Goal: Navigation & Orientation: Understand site structure

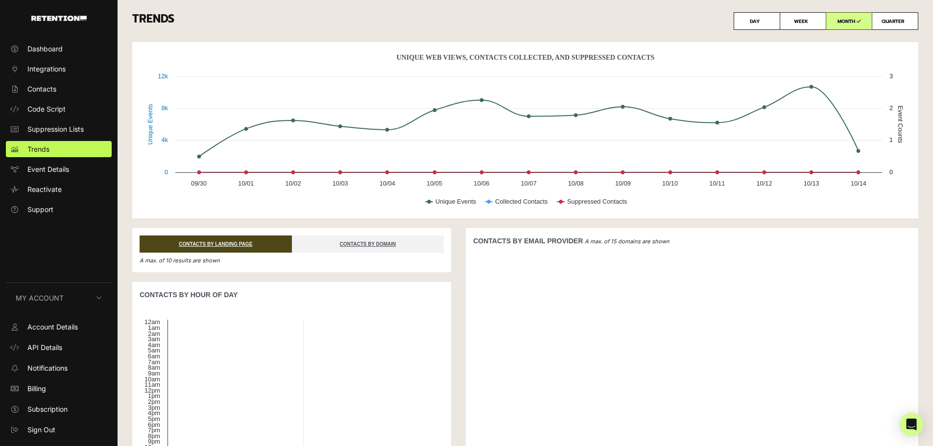
click at [806, 20] on label "WEEK" at bounding box center [803, 21] width 47 height 18
radio input "true"
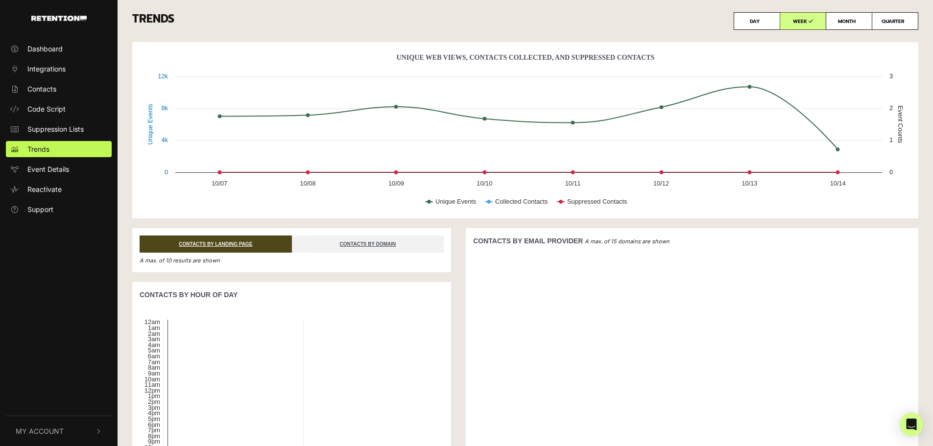
click at [842, 22] on label "MONTH" at bounding box center [849, 21] width 47 height 18
radio input "true"
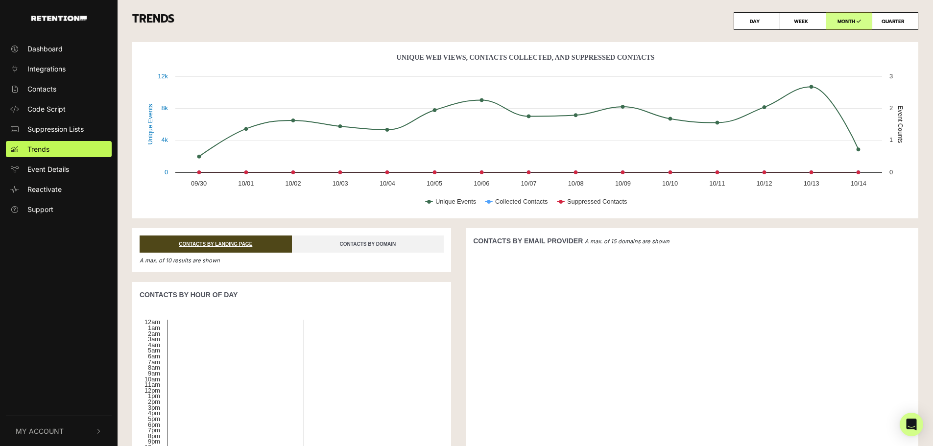
click at [381, 244] on link "CONTACTS BY DOMAIN" at bounding box center [368, 244] width 152 height 17
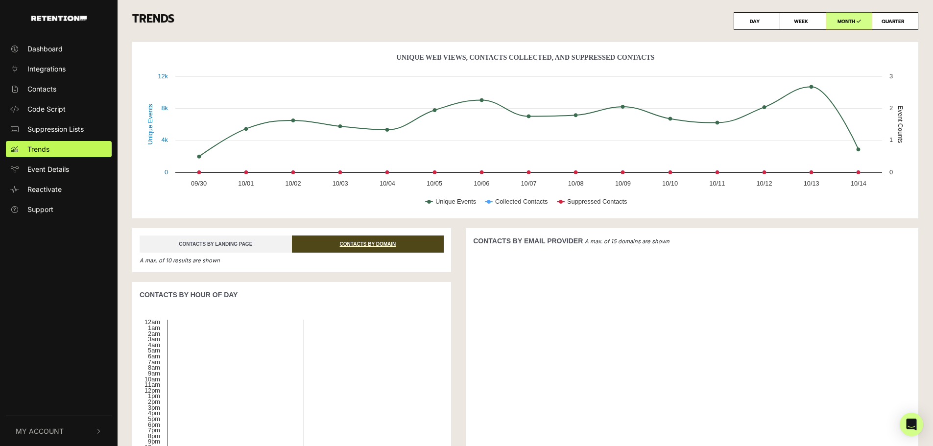
click at [216, 250] on link "CONTACTS BY LANDING PAGE" at bounding box center [216, 244] width 152 height 17
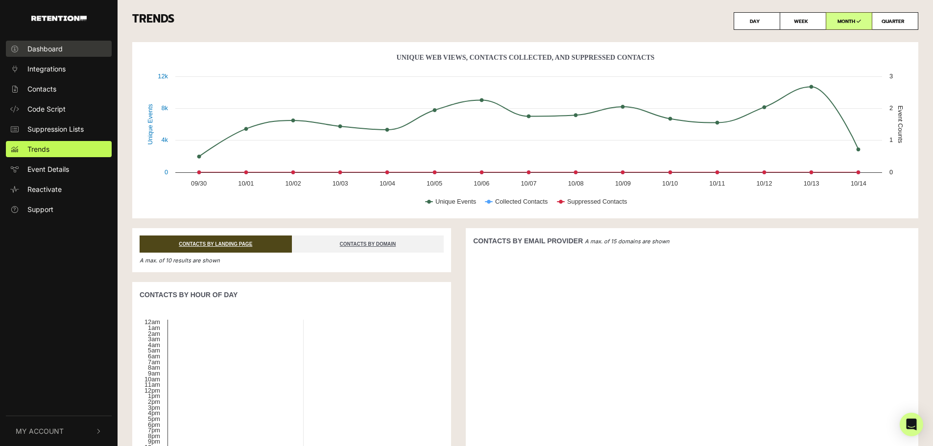
click at [48, 50] on span "Dashboard" at bounding box center [44, 49] width 35 height 10
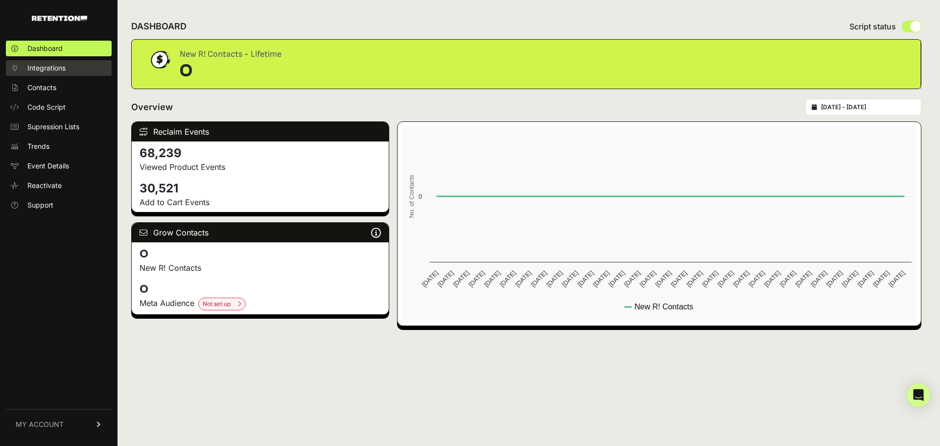
click at [66, 71] on span "Integrations" at bounding box center [46, 68] width 38 height 10
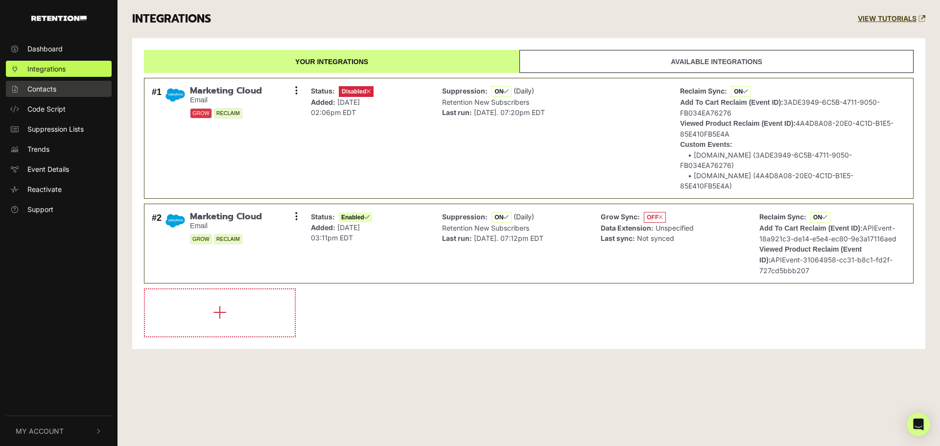
click at [42, 90] on span "Contacts" at bounding box center [41, 89] width 29 height 10
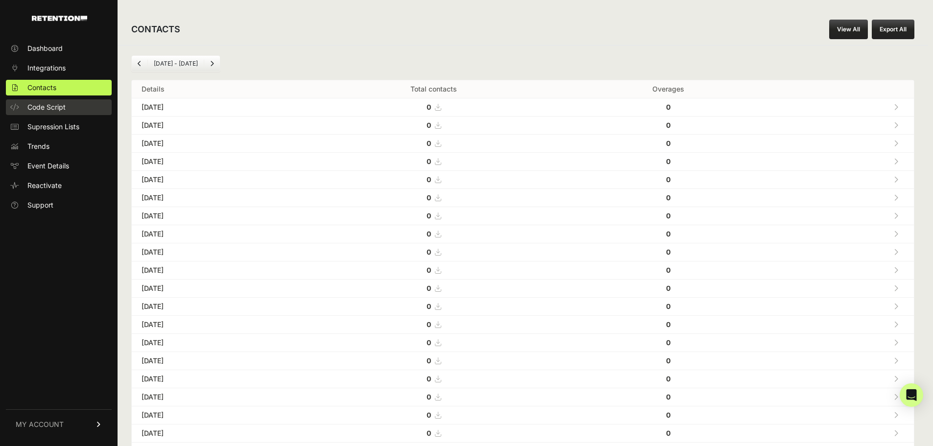
click at [42, 107] on span "Code Script" at bounding box center [46, 107] width 38 height 10
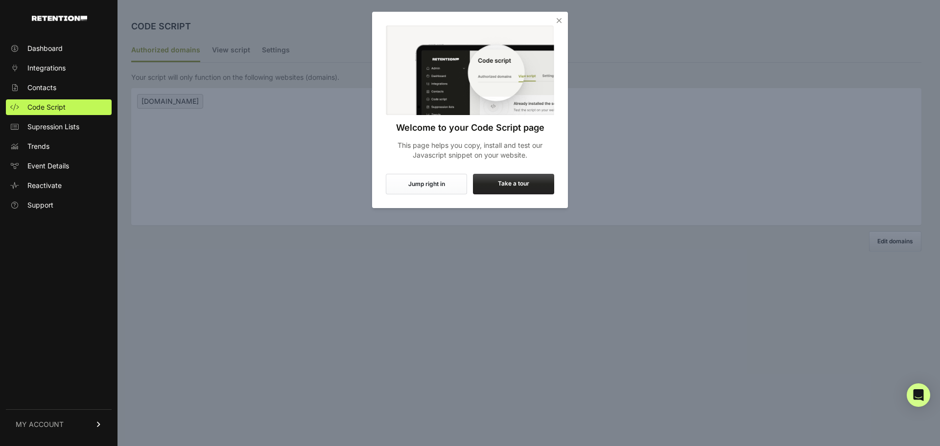
click at [559, 18] on icon "Close" at bounding box center [559, 21] width 10 height 10
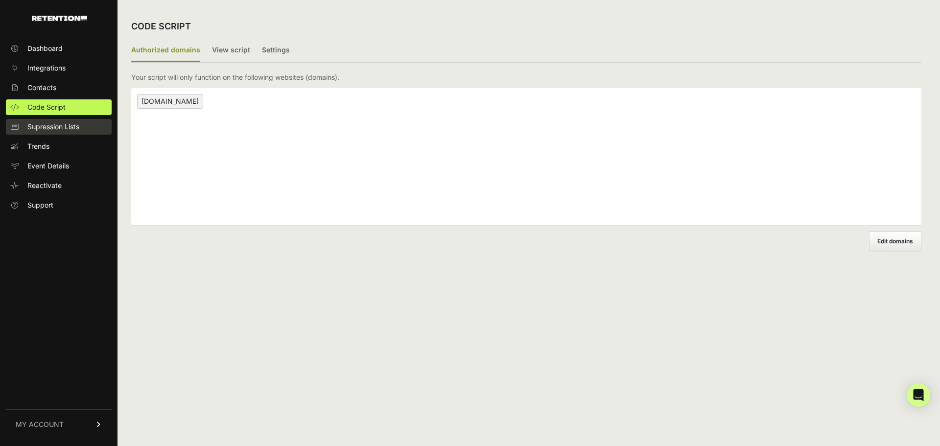
click at [70, 123] on span "Supression Lists" at bounding box center [53, 127] width 52 height 10
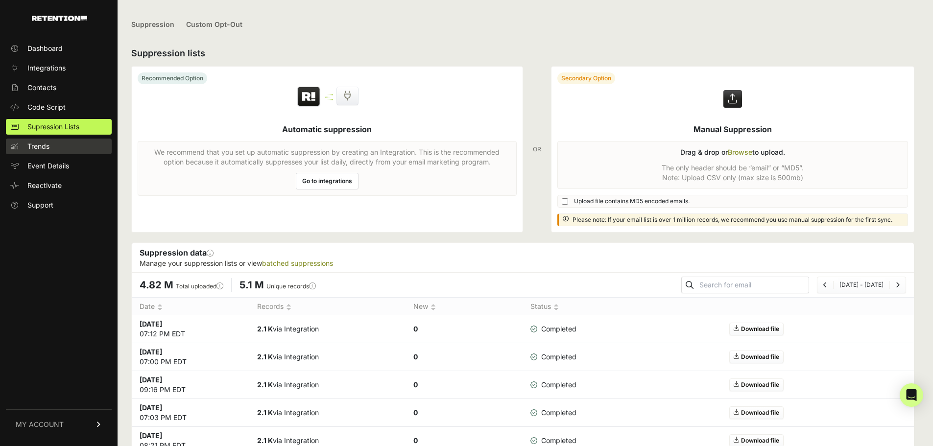
click at [49, 149] on span "Trends" at bounding box center [38, 147] width 22 height 10
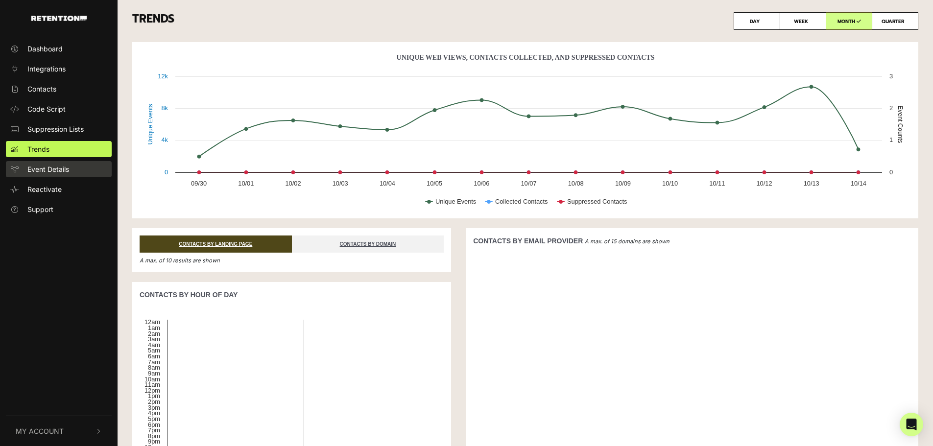
click at [60, 173] on span "Event Details" at bounding box center [48, 169] width 42 height 10
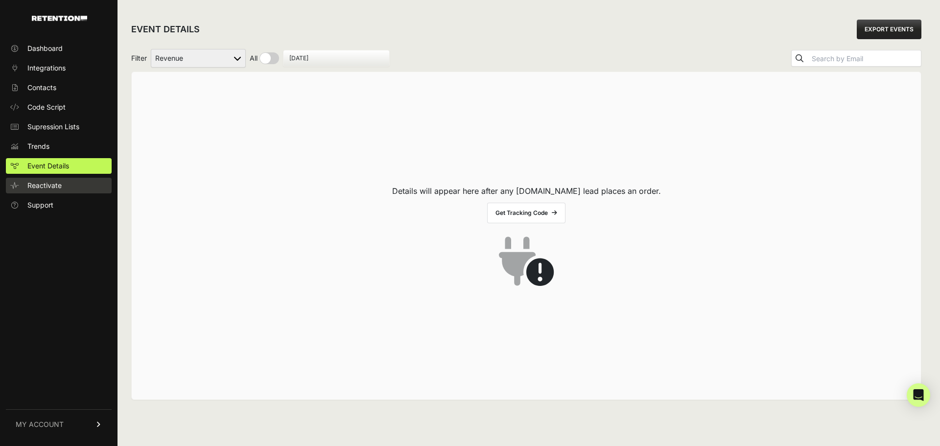
click at [60, 189] on span "Reactivate" at bounding box center [44, 186] width 34 height 10
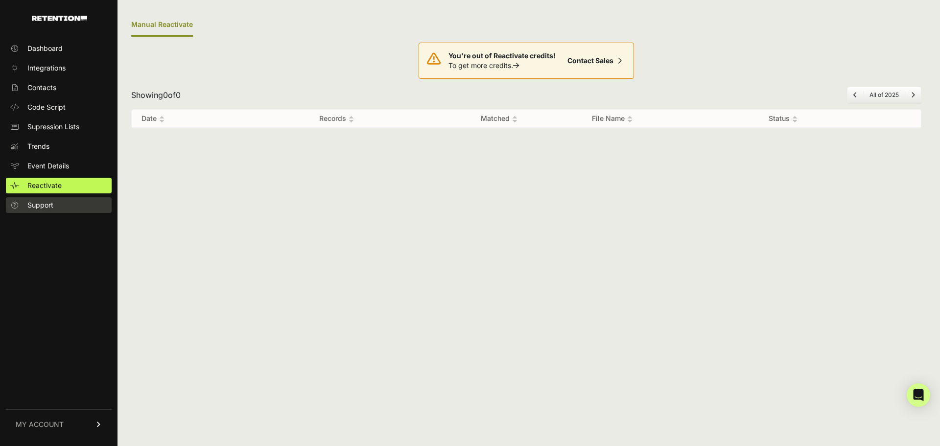
click at [49, 202] on span "Support" at bounding box center [40, 205] width 26 height 10
click at [54, 45] on span "Dashboard" at bounding box center [44, 49] width 35 height 10
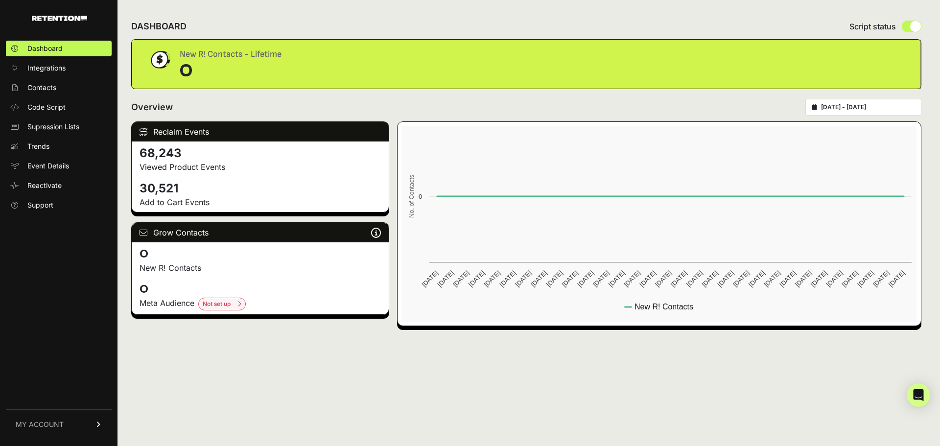
click at [75, 421] on link "MY ACCOUNT" at bounding box center [59, 424] width 106 height 30
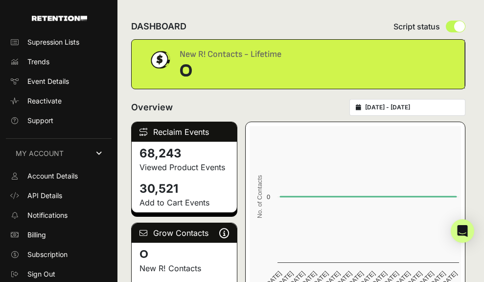
scroll to position [86, 0]
